Goal: Check status

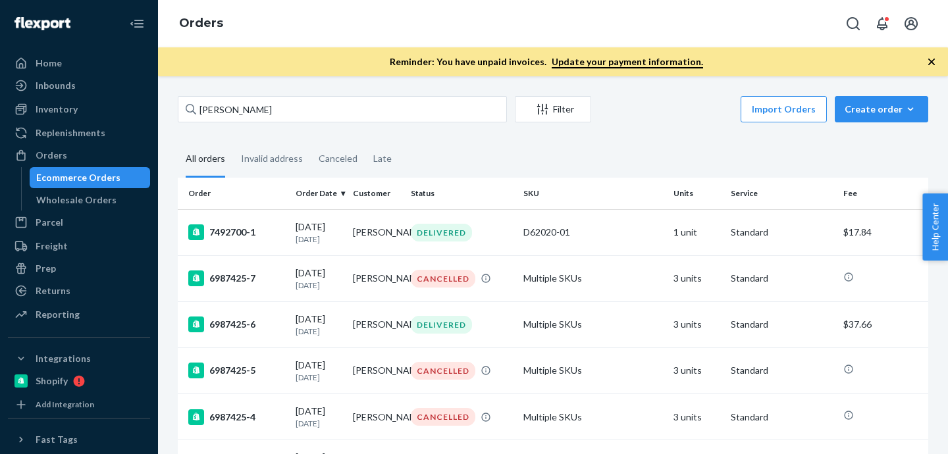
click at [87, 159] on div "Orders" at bounding box center [79, 155] width 140 height 18
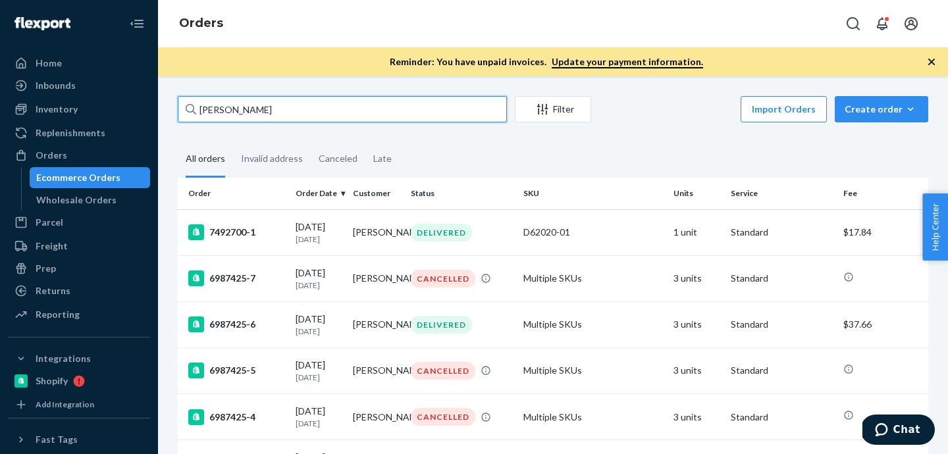
click at [344, 117] on input "[PERSON_NAME]" at bounding box center [342, 109] width 329 height 26
paste input "137258941"
type input "137258941"
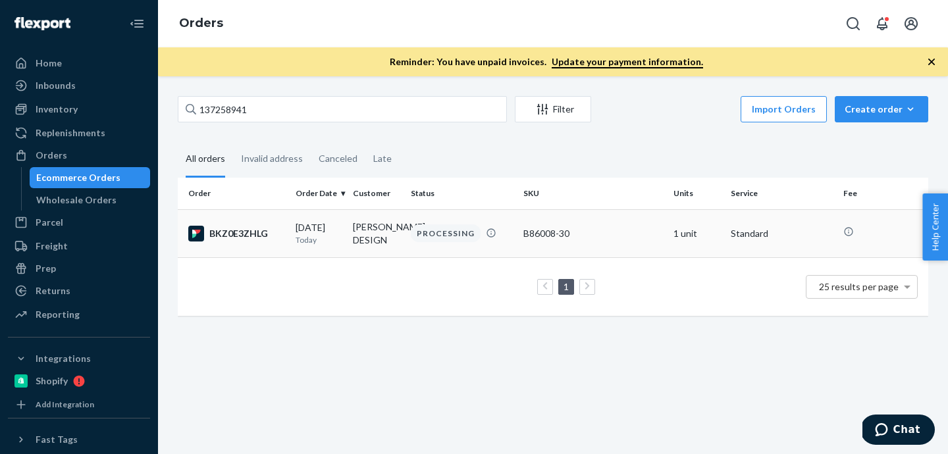
click at [379, 241] on td "[PERSON_NAME] DESIGN" at bounding box center [376, 233] width 57 height 48
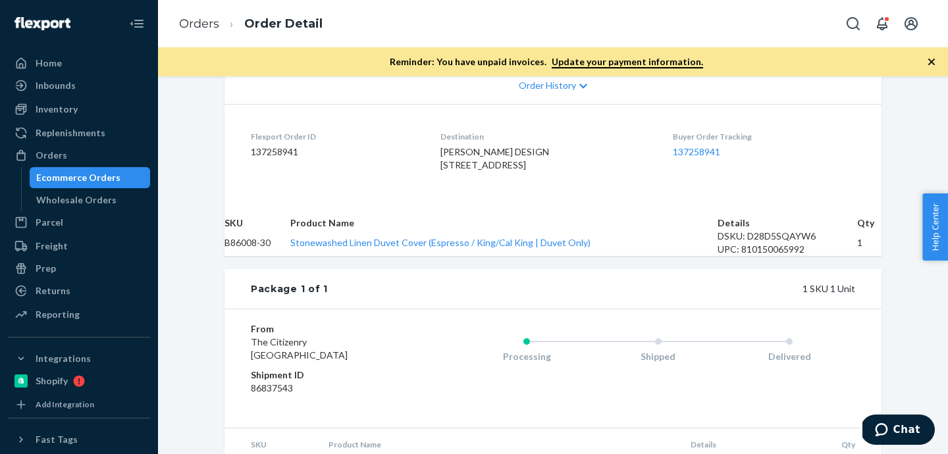
scroll to position [269, 0]
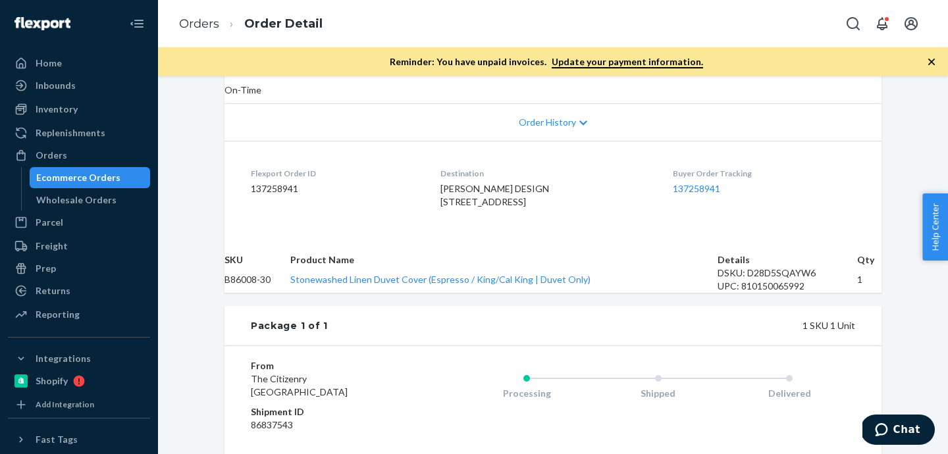
click at [276, 182] on dd "137258941" at bounding box center [335, 188] width 169 height 13
copy dd "137258941"
click at [48, 154] on div "Orders" at bounding box center [52, 155] width 32 height 13
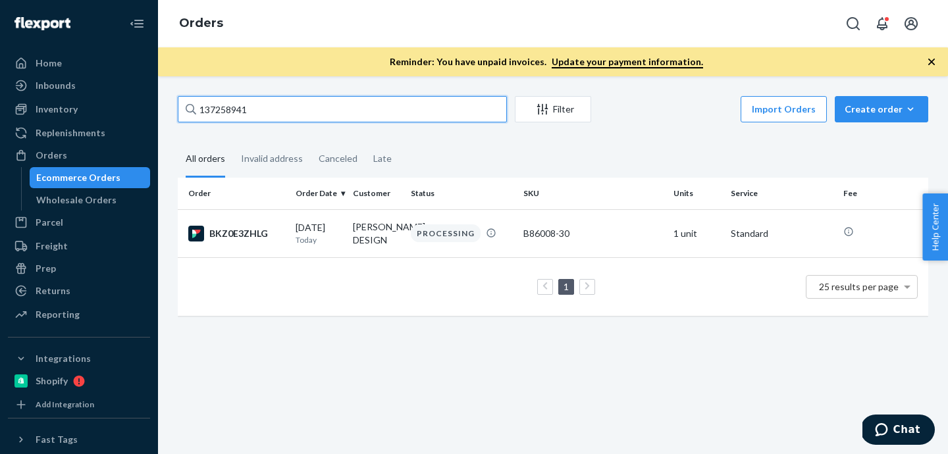
click at [284, 114] on input "137258941" at bounding box center [342, 109] width 329 height 26
paste input "RP93NL189XREI"
click at [284, 114] on input "137258941" at bounding box center [342, 109] width 329 height 26
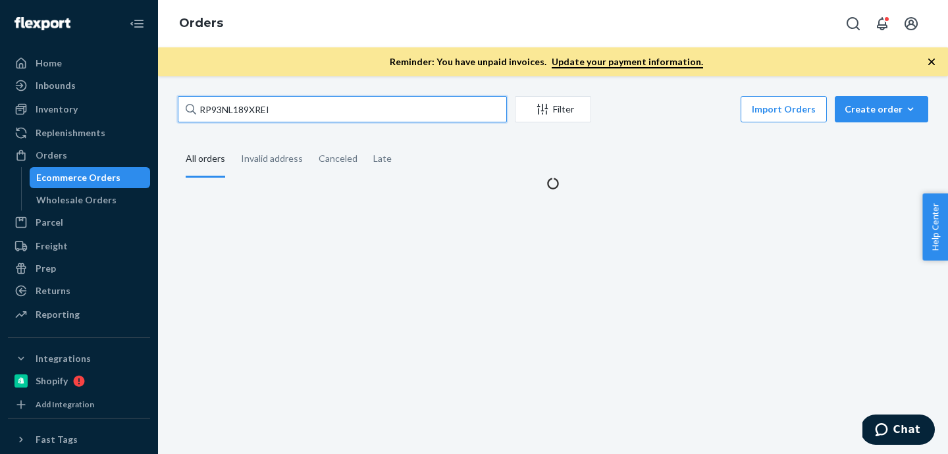
type input "RP93NL189XREI"
